Goal: Transaction & Acquisition: Purchase product/service

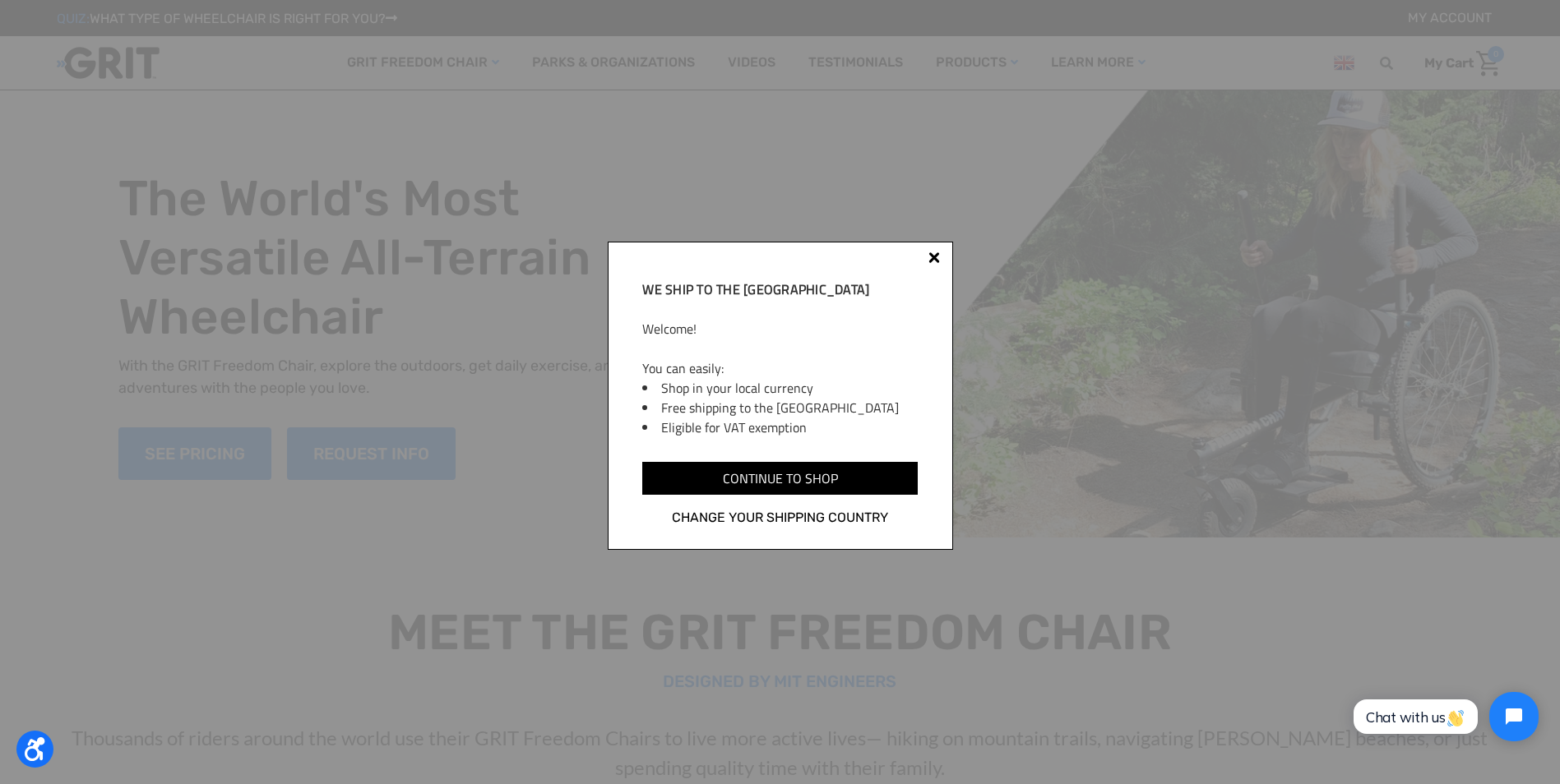
click at [941, 255] on div "We ship to the UK Welcome! You can easily: Shop in your local currency Free shi…" at bounding box center [780, 396] width 346 height 309
click at [937, 259] on div at bounding box center [934, 257] width 12 height 12
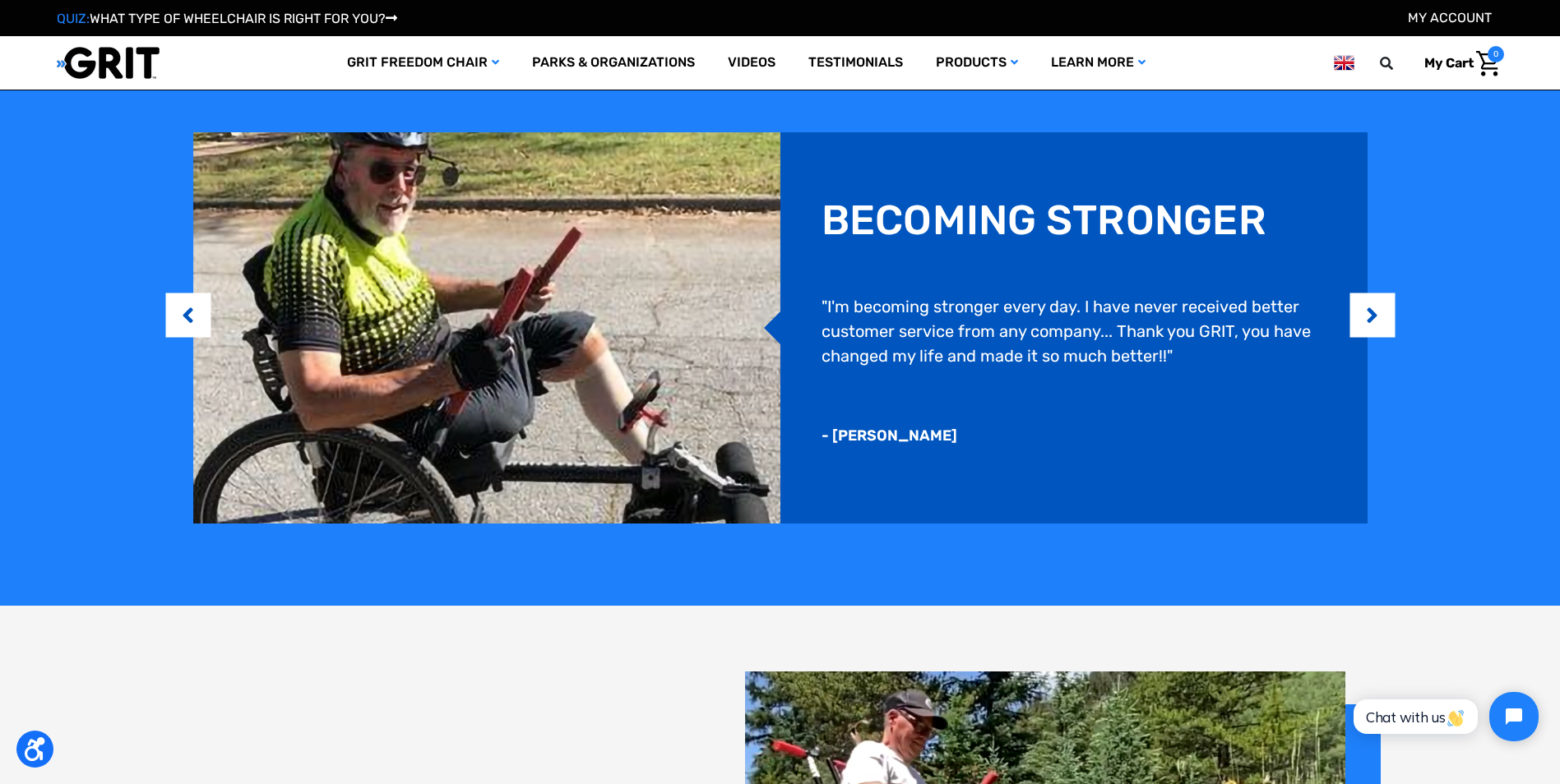
scroll to position [1480, 0]
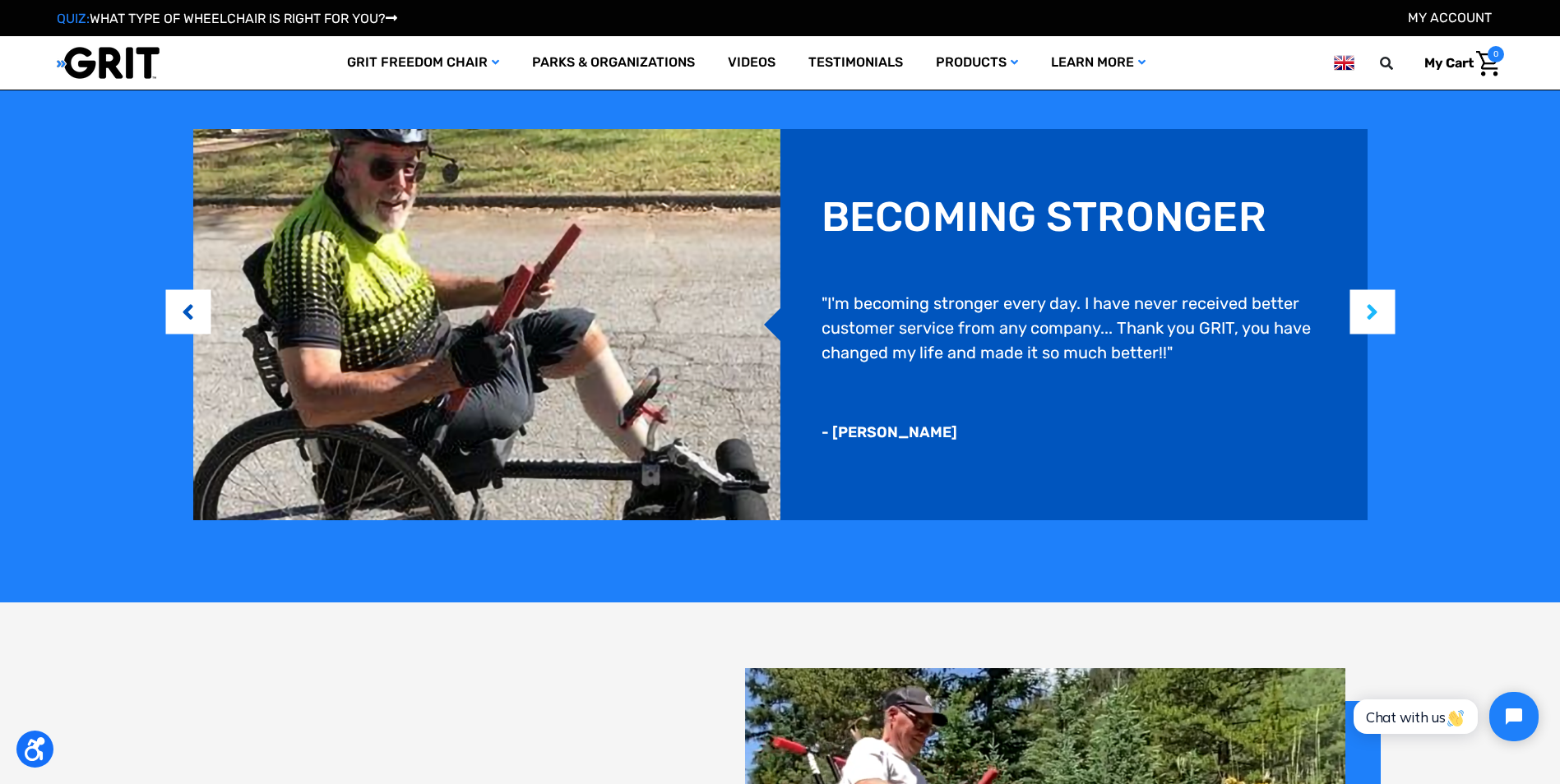
click at [1370, 309] on button "Next" at bounding box center [1372, 312] width 17 height 50
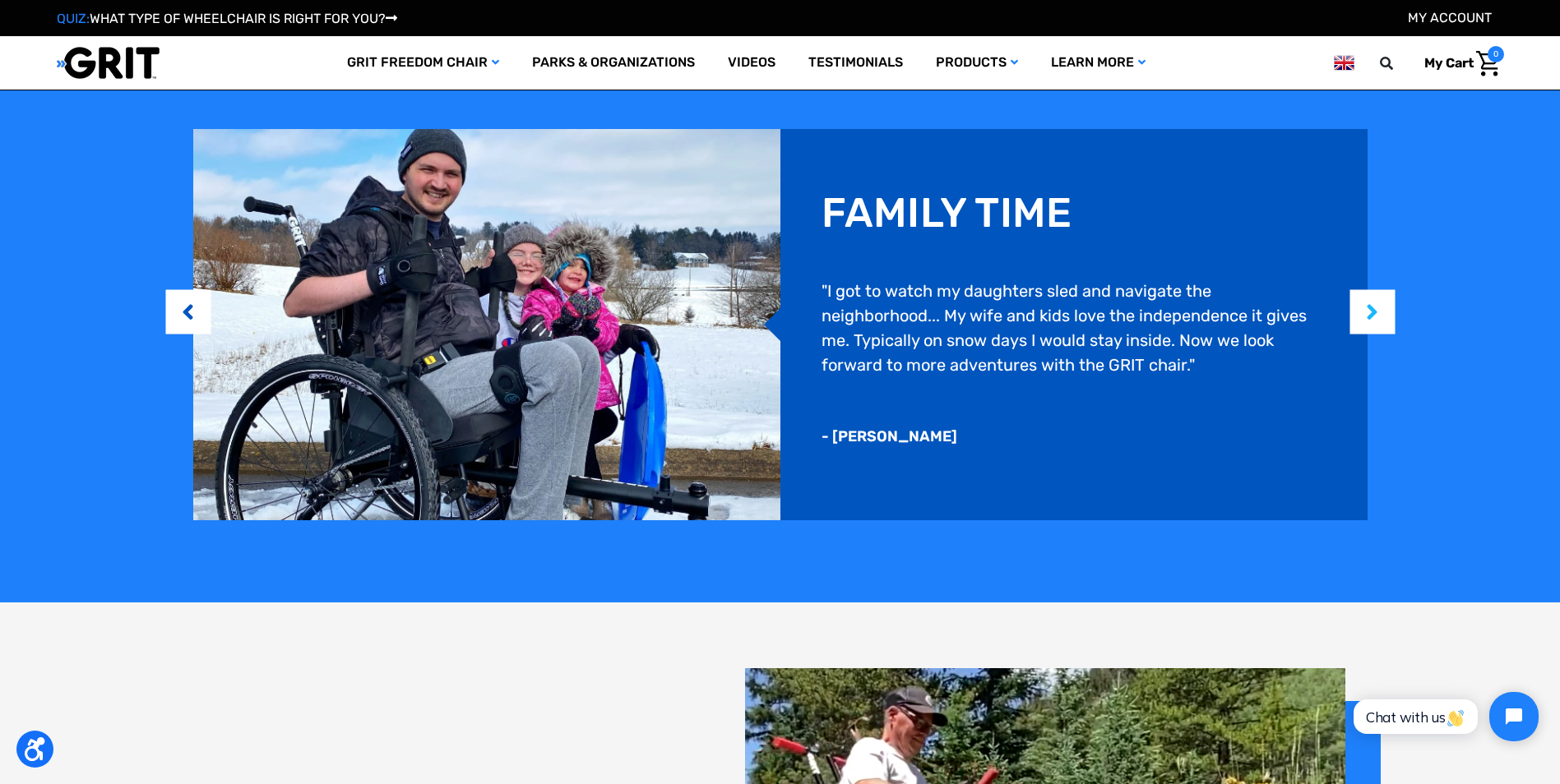
click at [1366, 307] on button "Next" at bounding box center [1372, 312] width 17 height 50
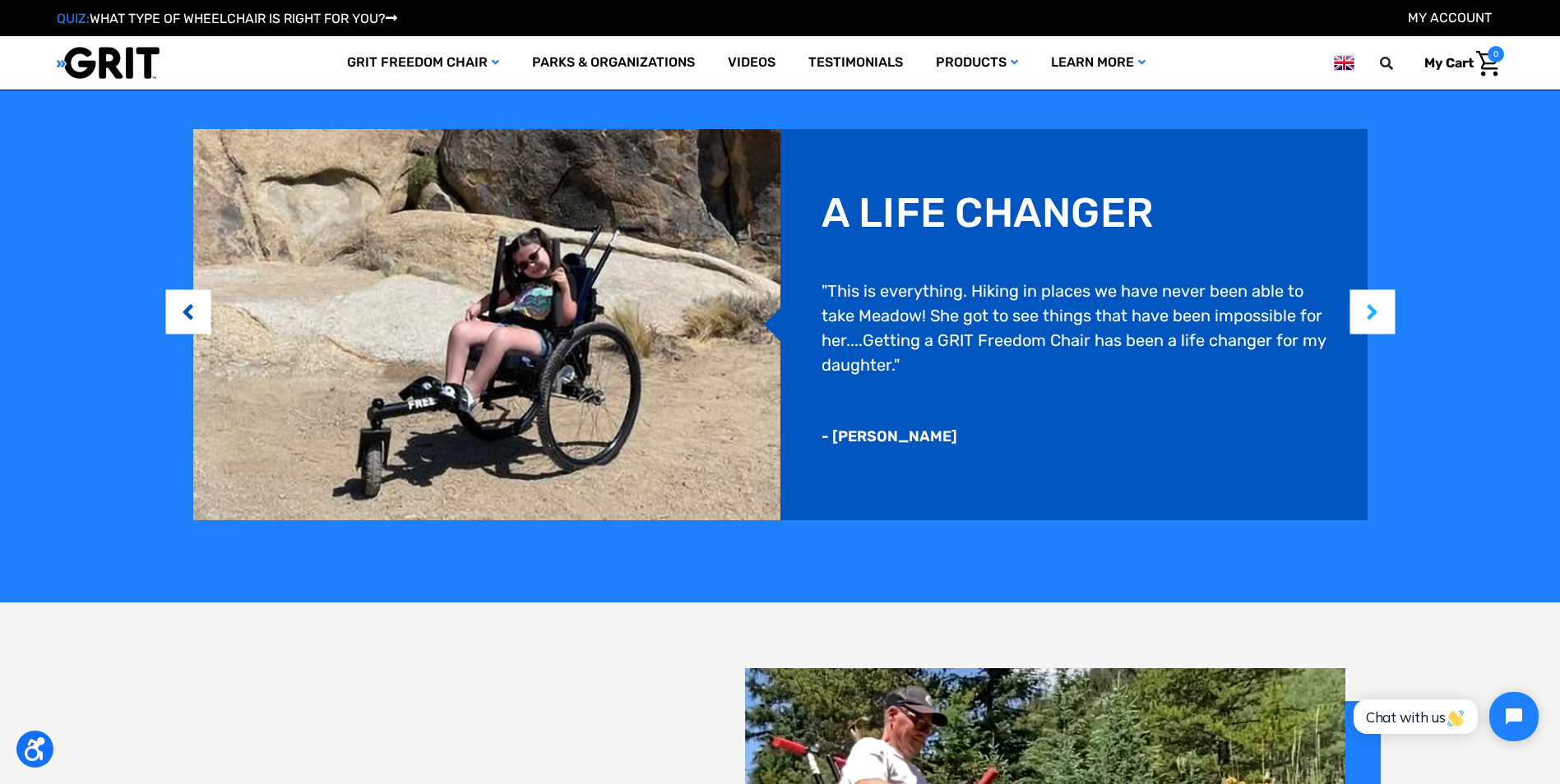
click at [1366, 307] on button "Next" at bounding box center [1372, 312] width 17 height 50
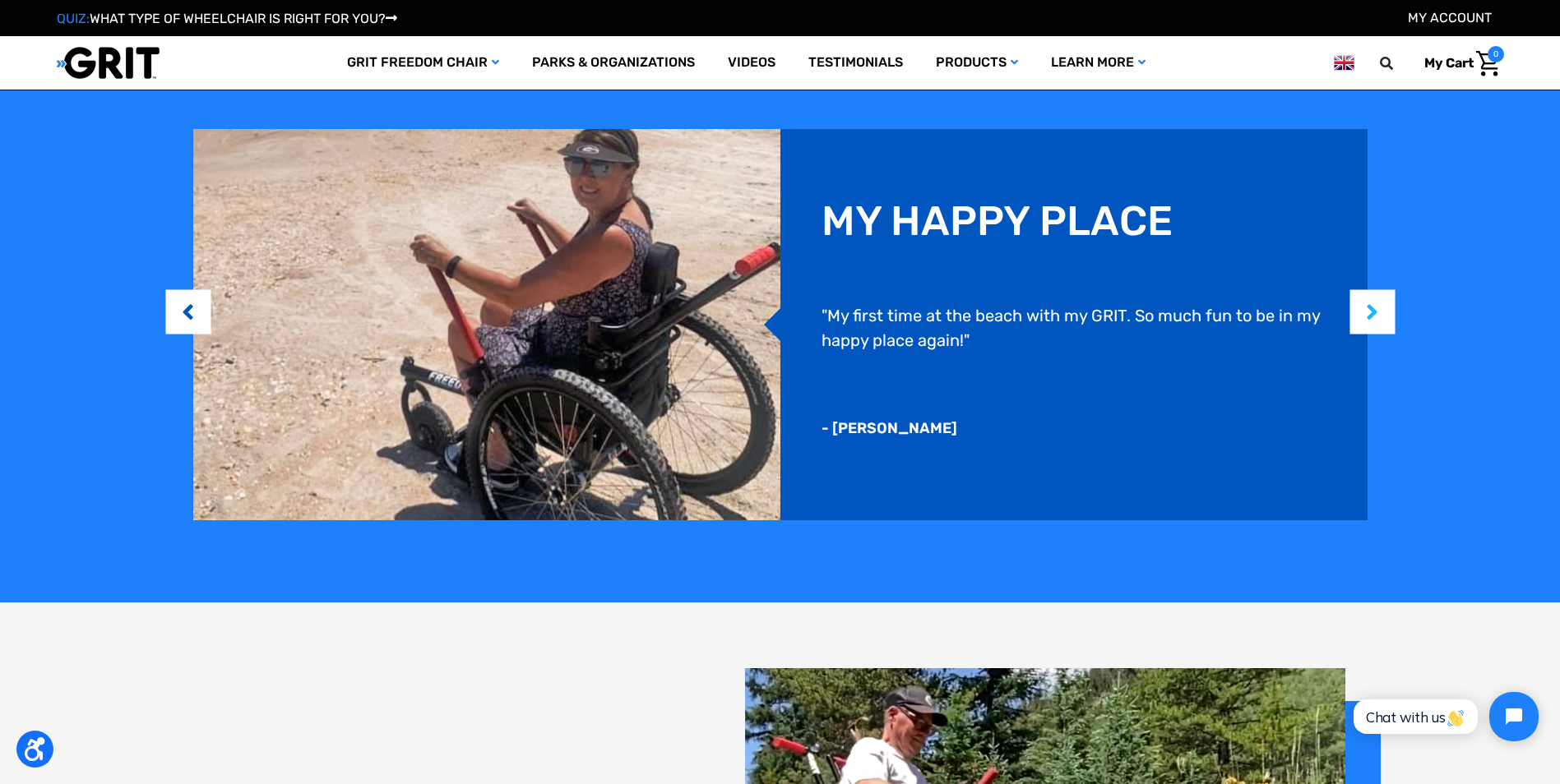
click at [1364, 306] on button "Next" at bounding box center [1372, 312] width 17 height 50
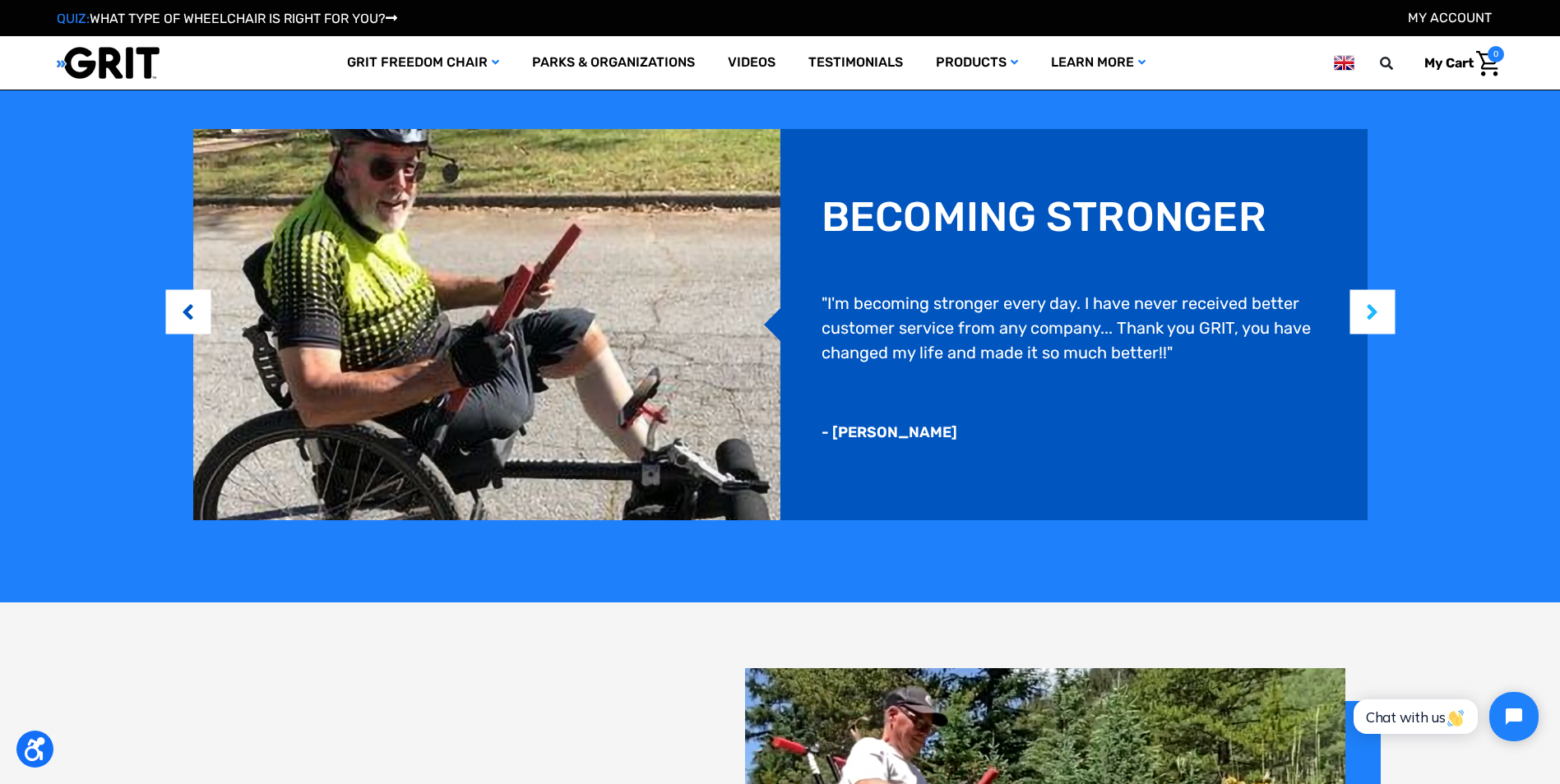
click at [1364, 306] on button "Next" at bounding box center [1372, 312] width 17 height 50
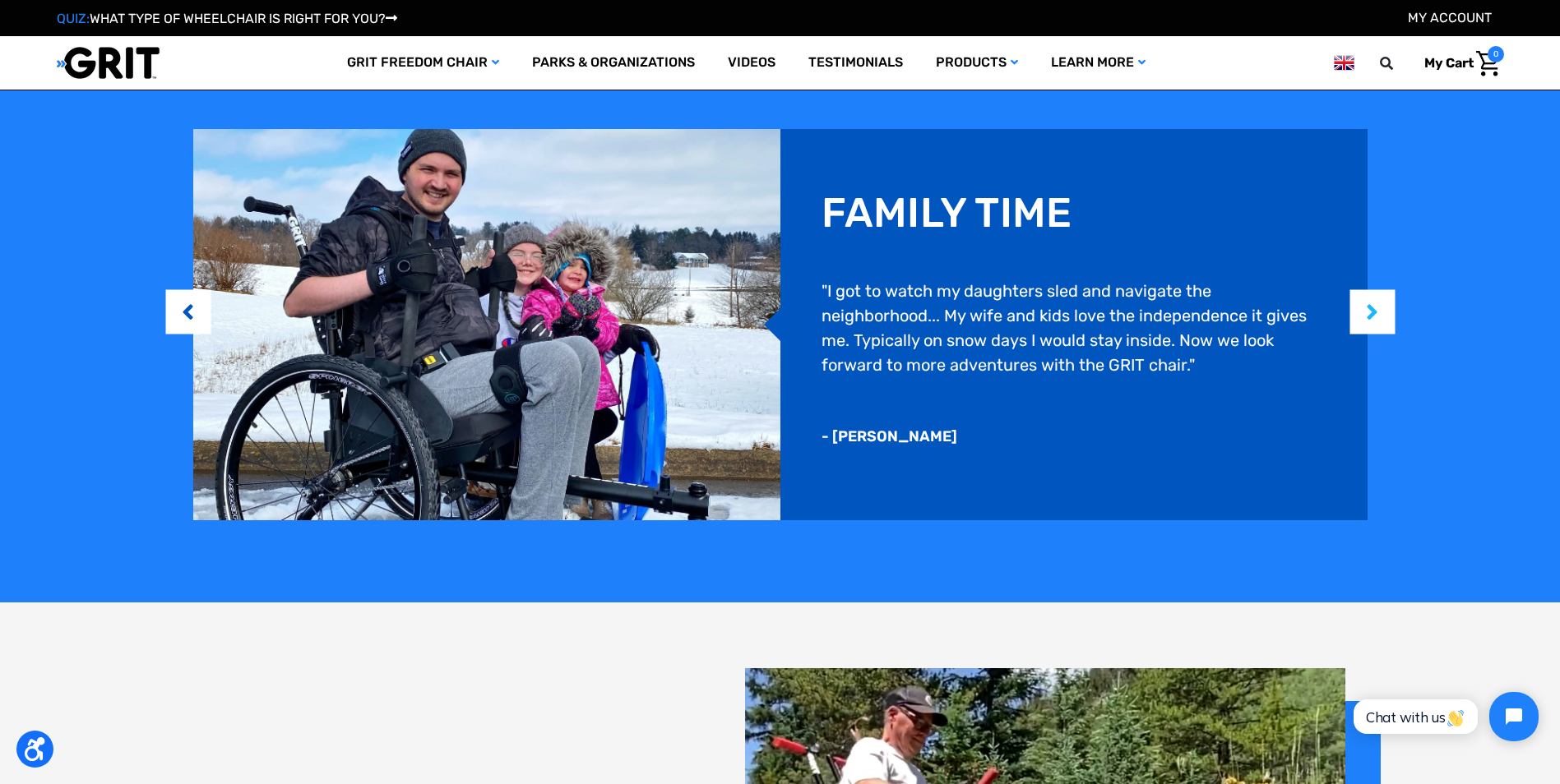
click at [1364, 306] on button "Next" at bounding box center [1372, 312] width 17 height 50
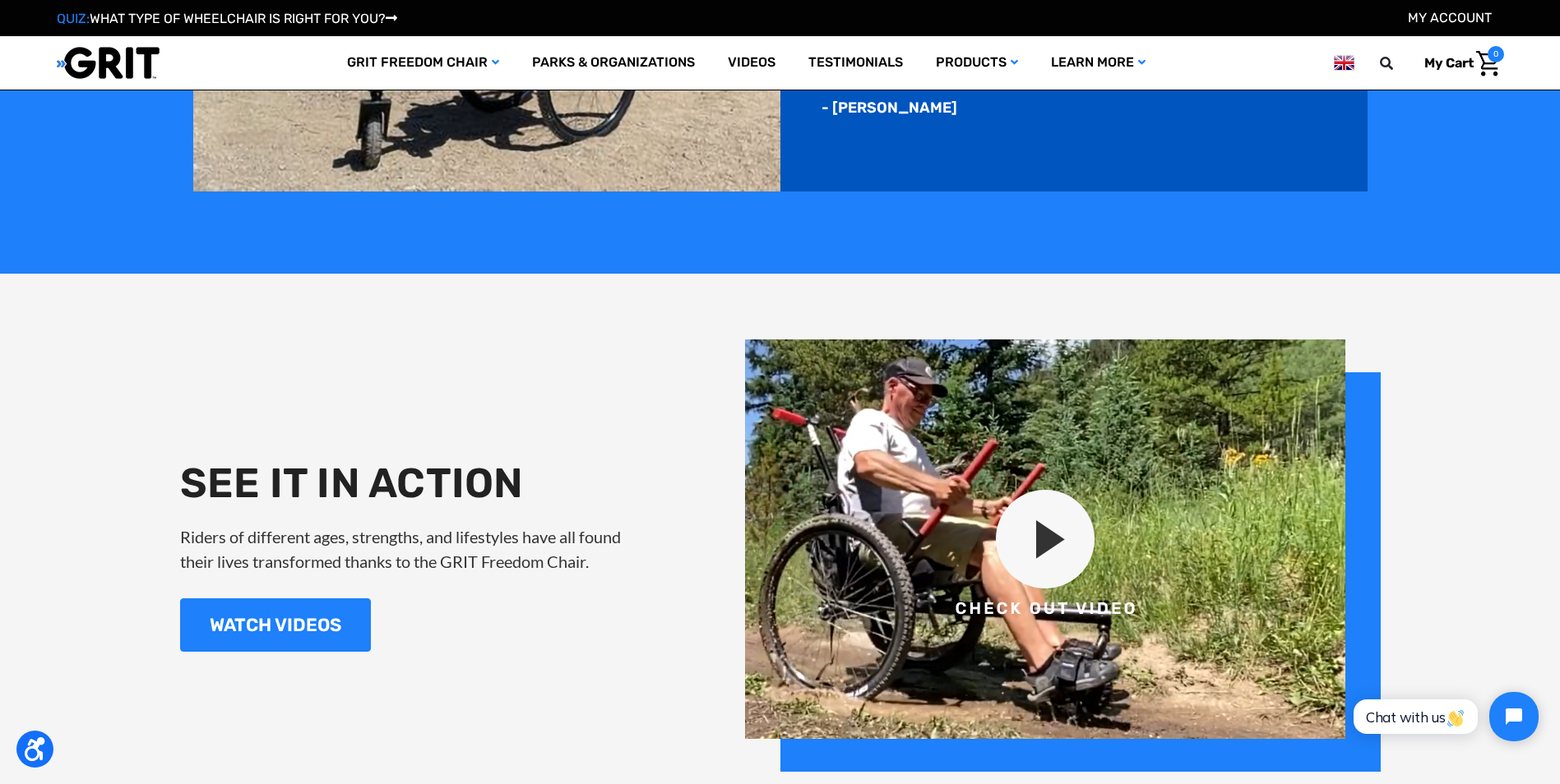
scroll to position [1973, 0]
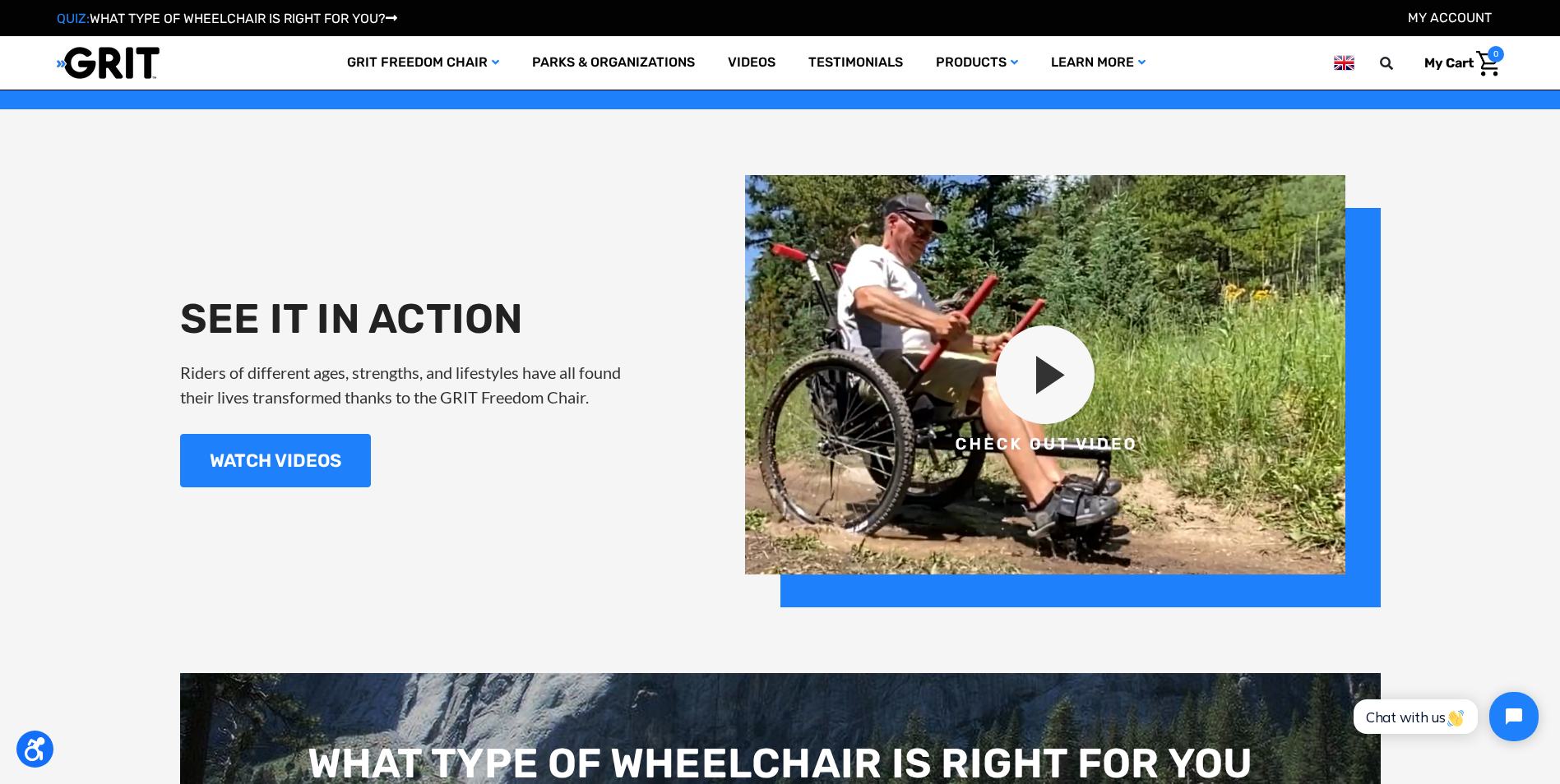
click at [1037, 376] on img at bounding box center [1063, 391] width 636 height 433
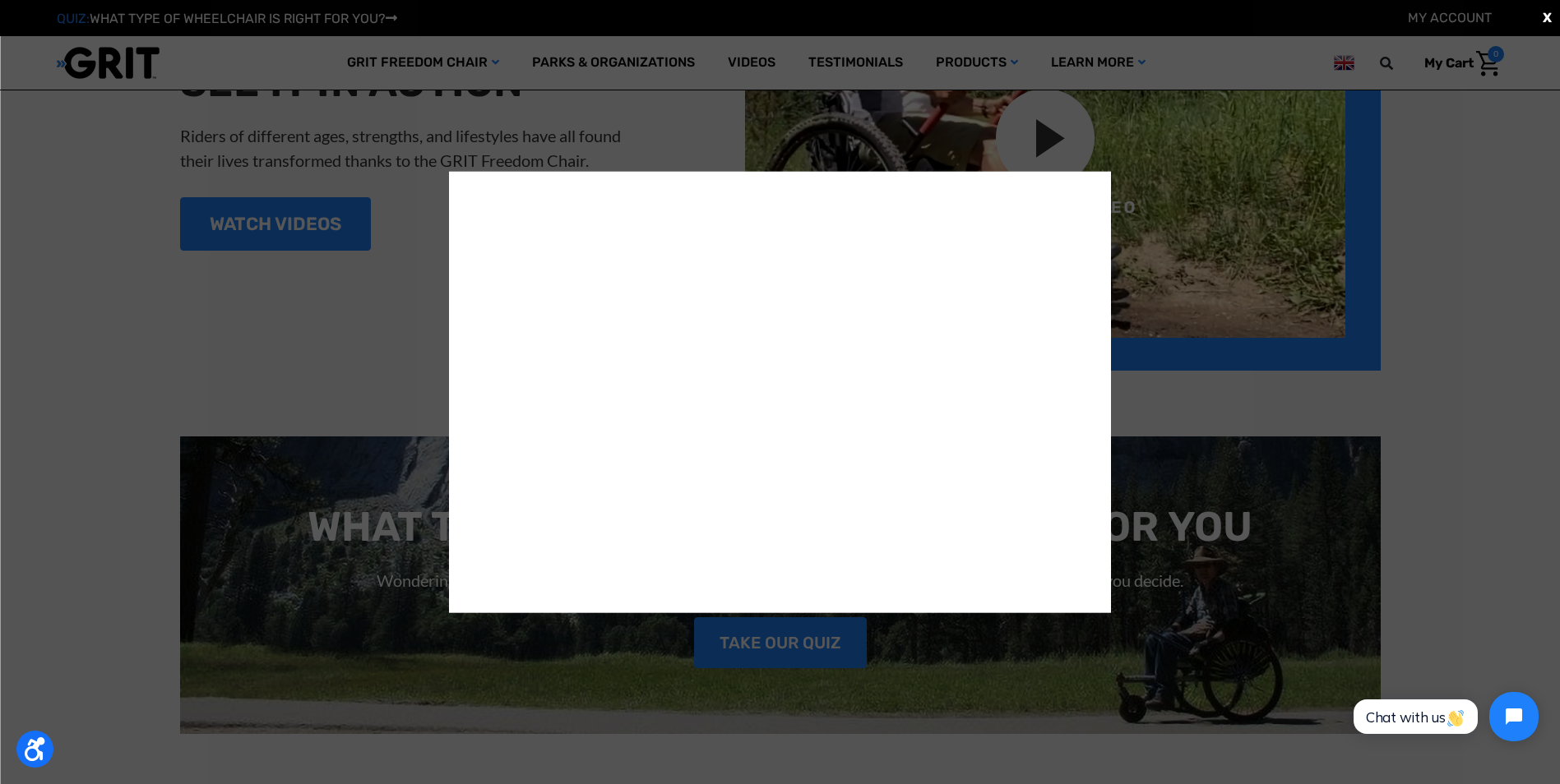
scroll to position [2219, 0]
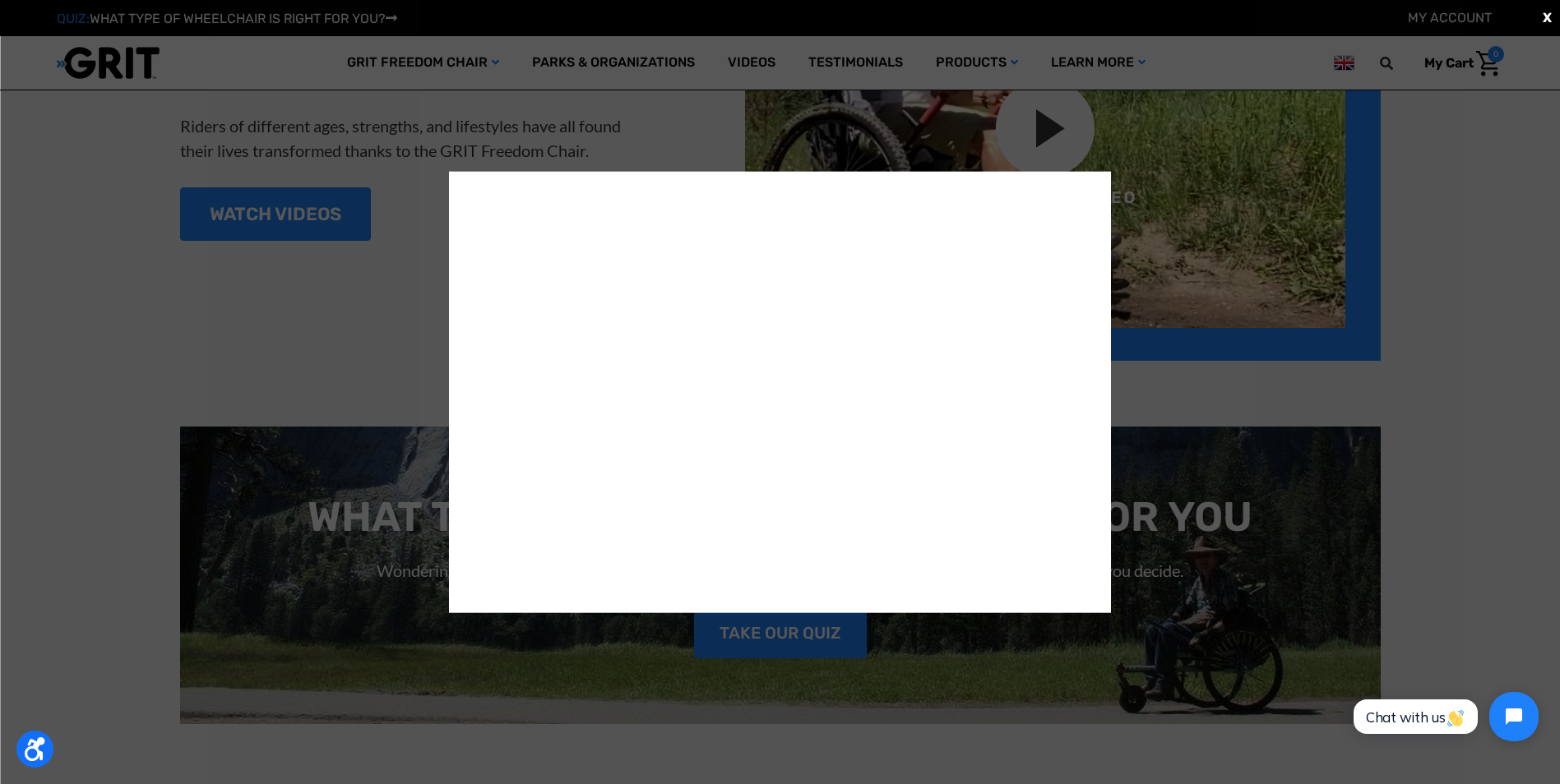
click at [1451, 357] on div "X" at bounding box center [780, 392] width 1560 height 784
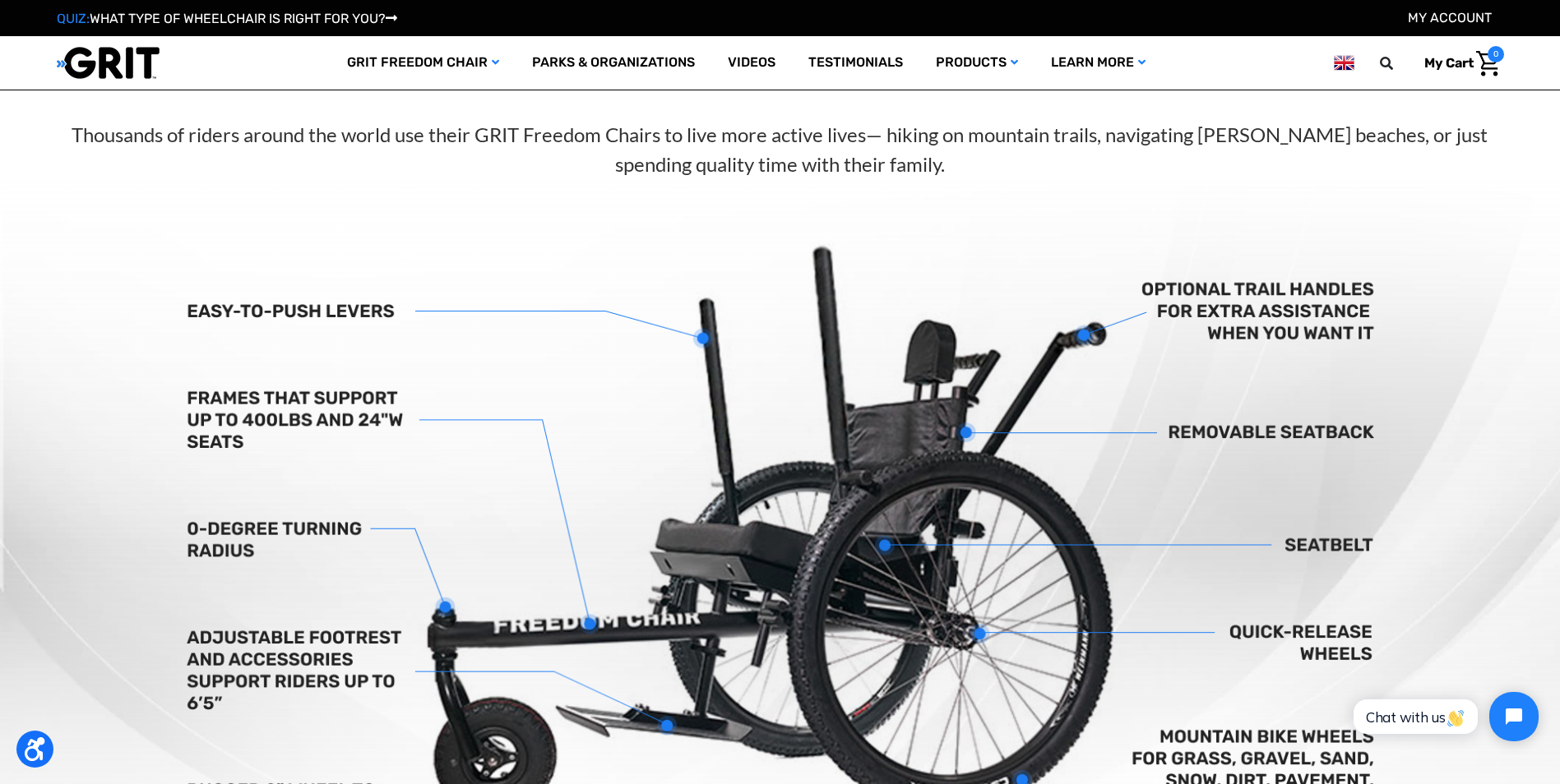
scroll to position [52, 0]
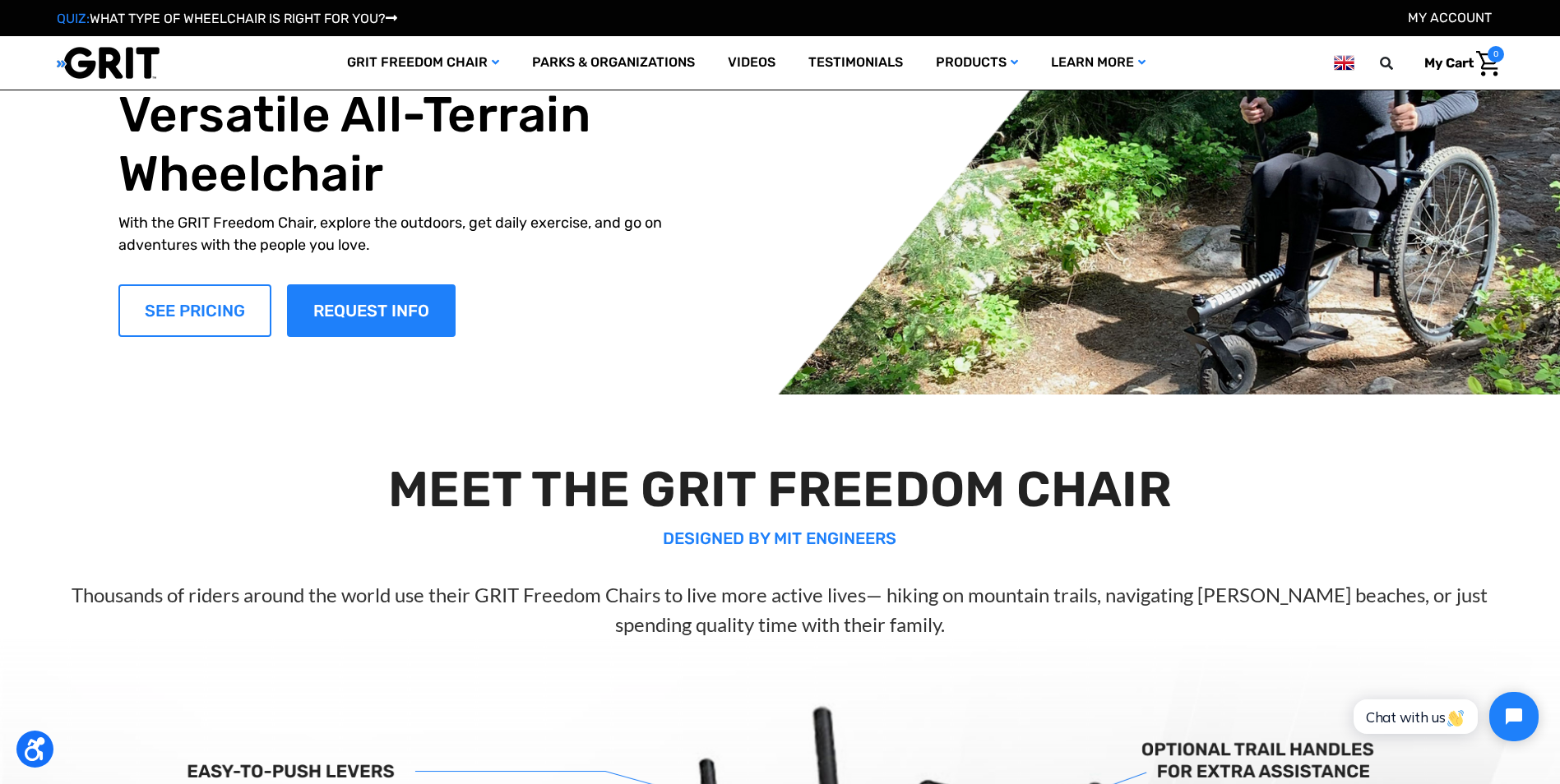
click at [217, 300] on link "SEE PRICING" at bounding box center [195, 310] width 153 height 52
